Goal: Task Accomplishment & Management: Manage account settings

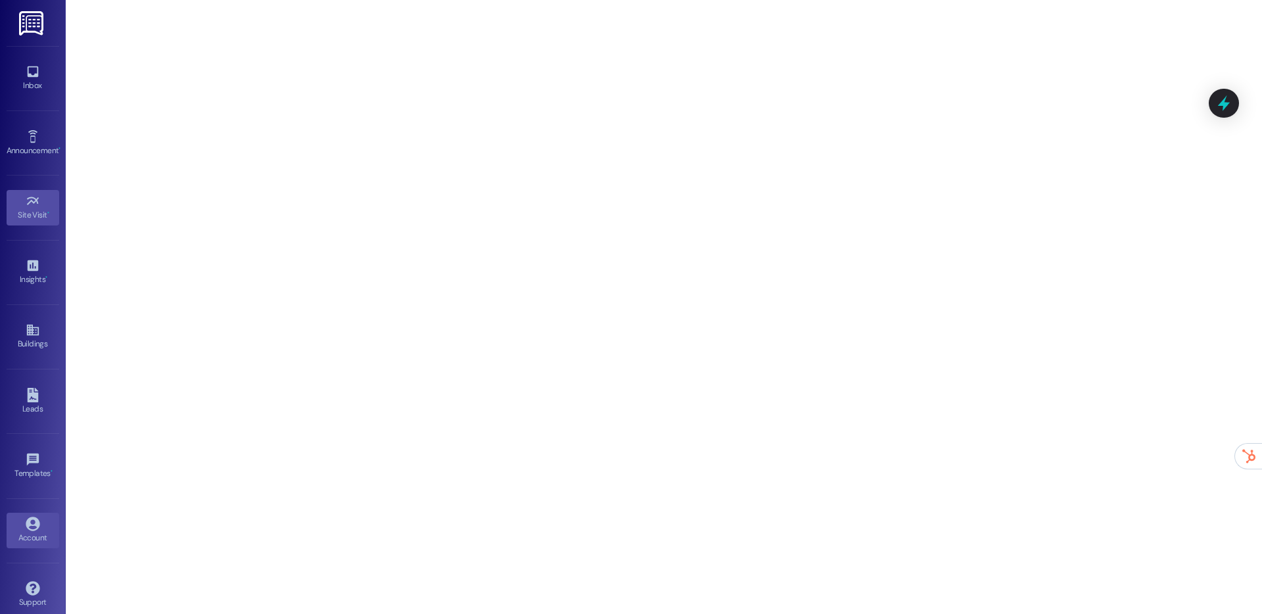
click at [32, 533] on div "Account" at bounding box center [33, 537] width 66 height 13
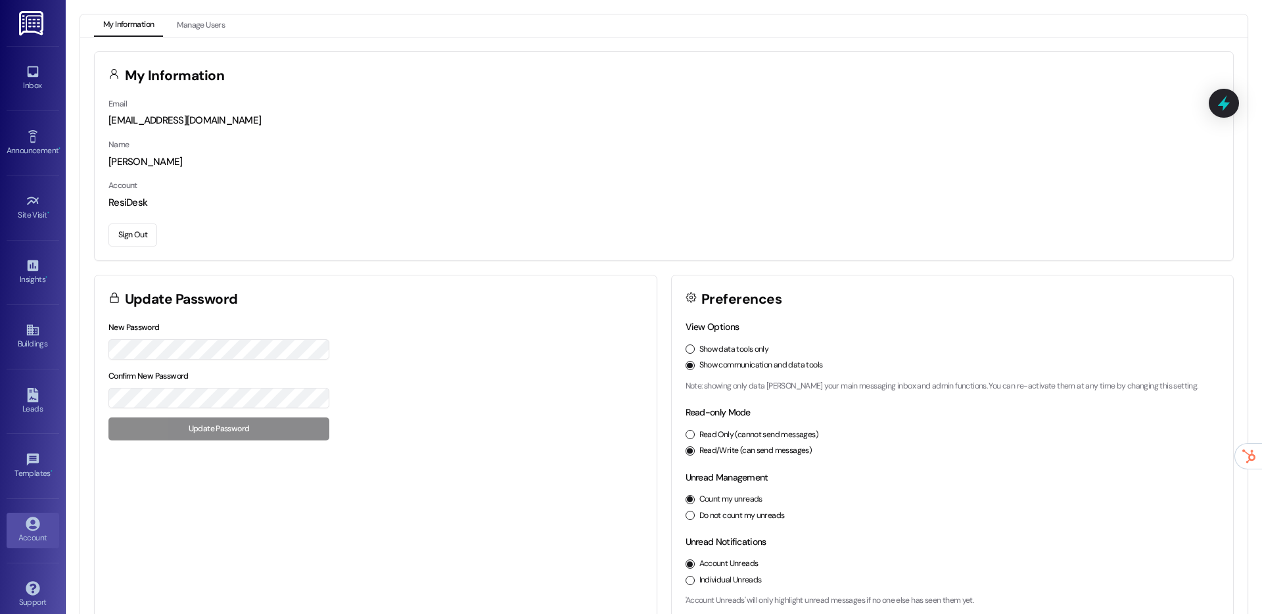
click at [143, 238] on button "Sign Out" at bounding box center [132, 235] width 49 height 23
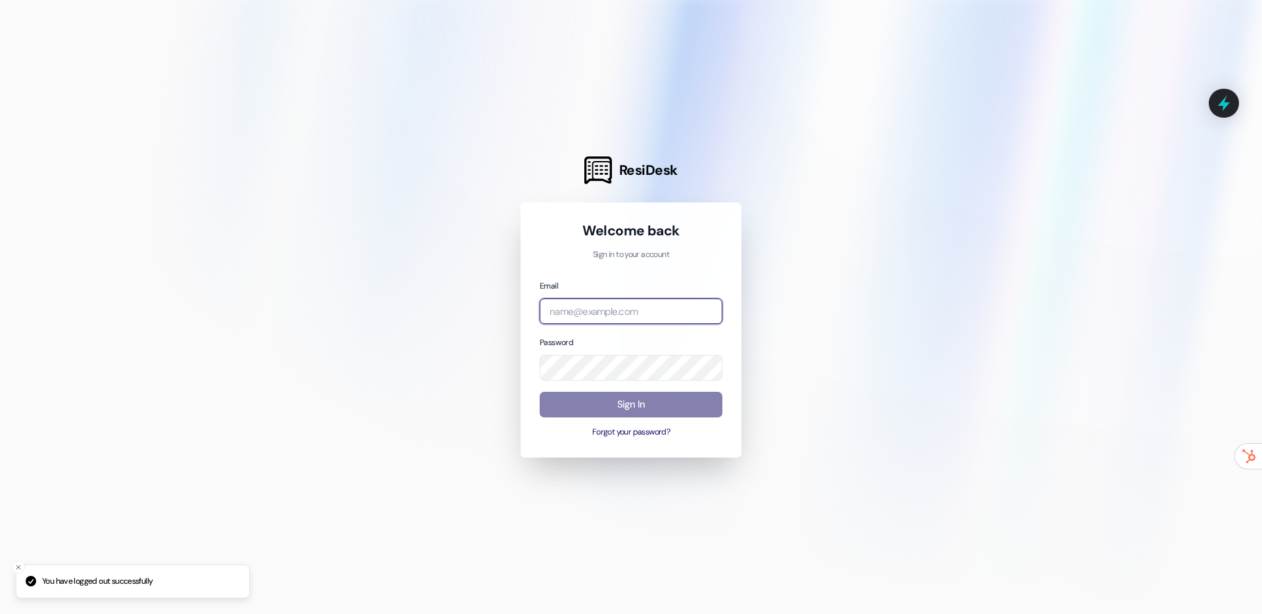
click at [584, 316] on input "email" at bounding box center [631, 312] width 183 height 26
type input "[EMAIL_ADDRESS][DOMAIN_NAME]"
